Goal: Task Accomplishment & Management: Complete application form

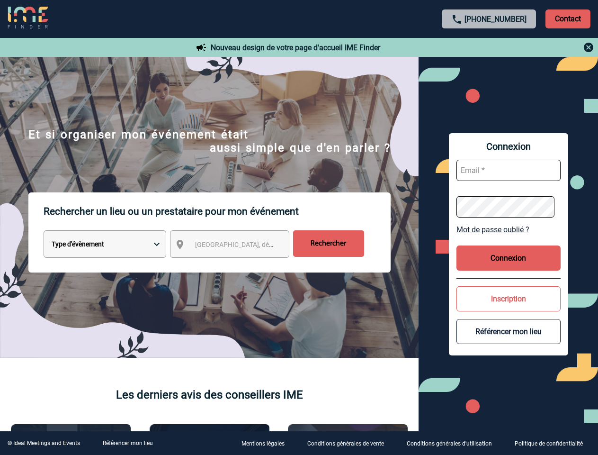
click at [299, 227] on p "Rechercher un lieu ou un prestataire pour mon événement" at bounding box center [217, 211] width 347 height 38
click at [568, 18] on p "Contact" at bounding box center [568, 18] width 45 height 19
click at [489, 47] on div at bounding box center [489, 47] width 211 height 11
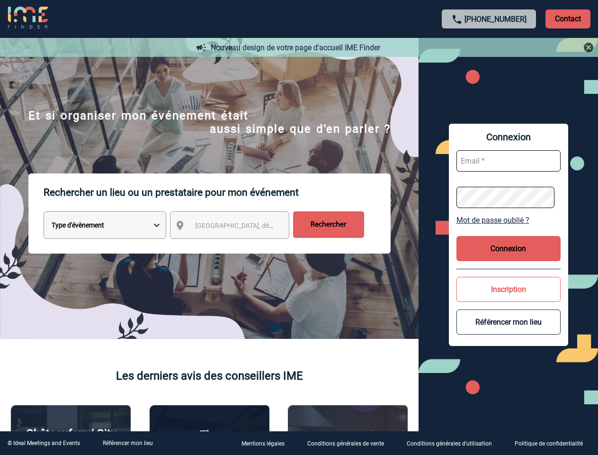
click at [238, 246] on div at bounding box center [284, 216] width 569 height 433
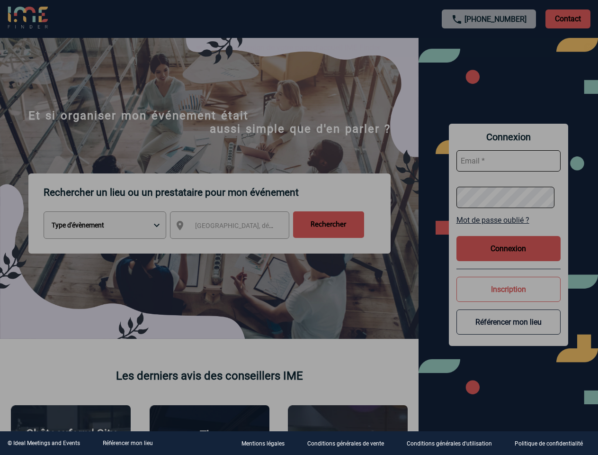
click at [509, 229] on div at bounding box center [299, 227] width 598 height 455
click at [509, 258] on div at bounding box center [299, 227] width 598 height 455
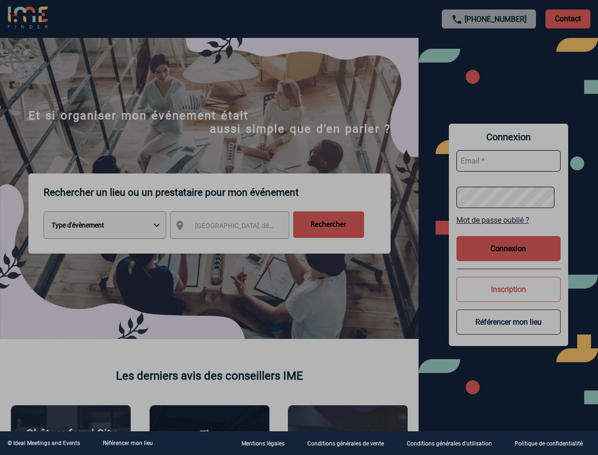
click at [509, 299] on div at bounding box center [299, 227] width 598 height 455
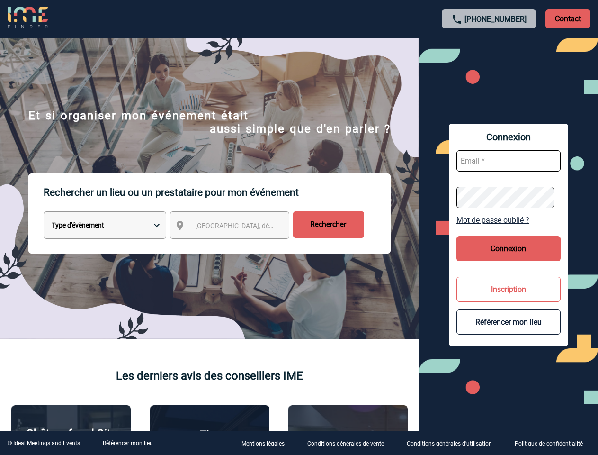
click at [509, 331] on button "Référencer mon lieu" at bounding box center [509, 321] width 104 height 25
click at [127, 443] on link "Référencer mon lieu" at bounding box center [128, 443] width 50 height 7
